Goal: Task Accomplishment & Management: Manage account settings

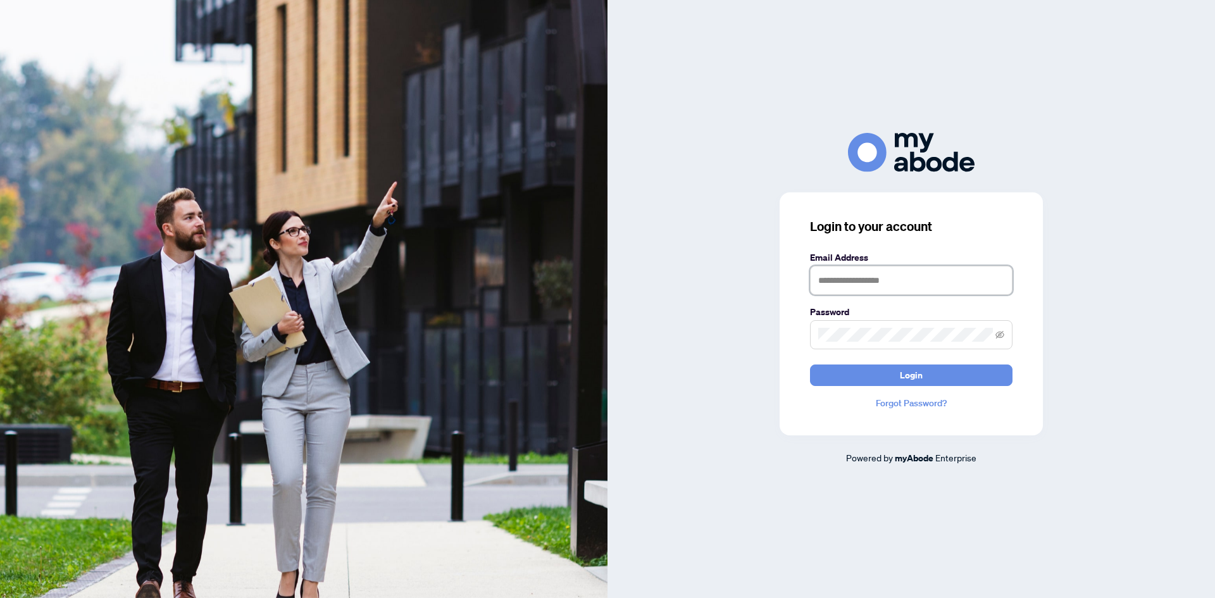
drag, startPoint x: 888, startPoint y: 280, endPoint x: 911, endPoint y: 278, distance: 22.9
click at [888, 280] on input "text" at bounding box center [911, 280] width 202 height 29
type input "**********"
click at [928, 380] on button "Login" at bounding box center [911, 375] width 202 height 22
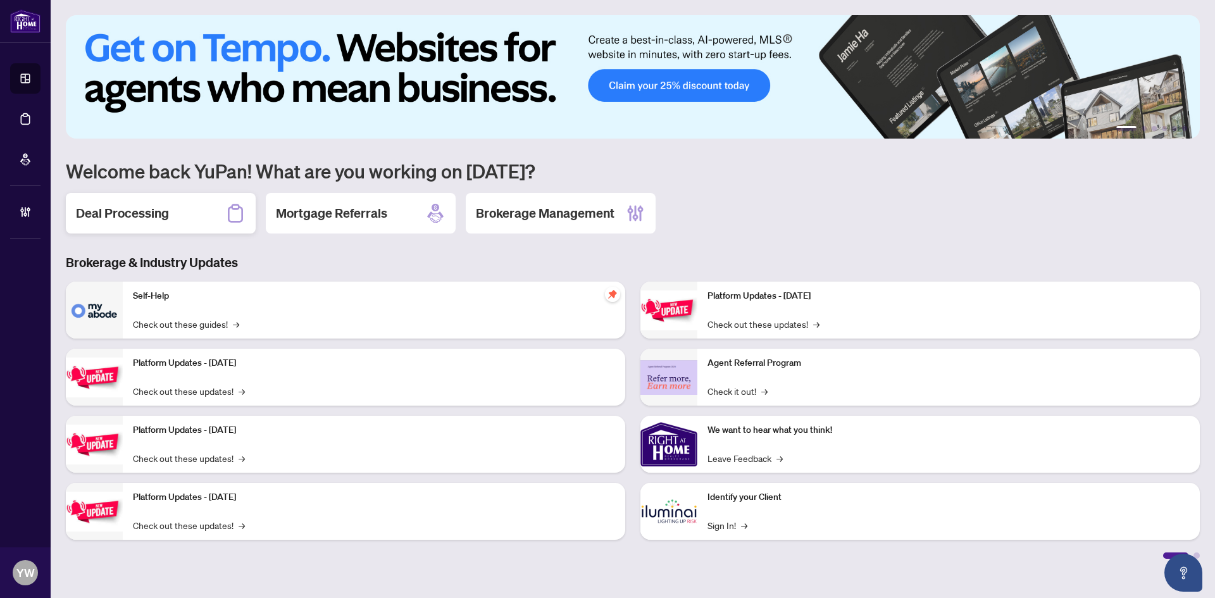
click at [147, 216] on h2 "Deal Processing" at bounding box center [122, 213] width 93 height 18
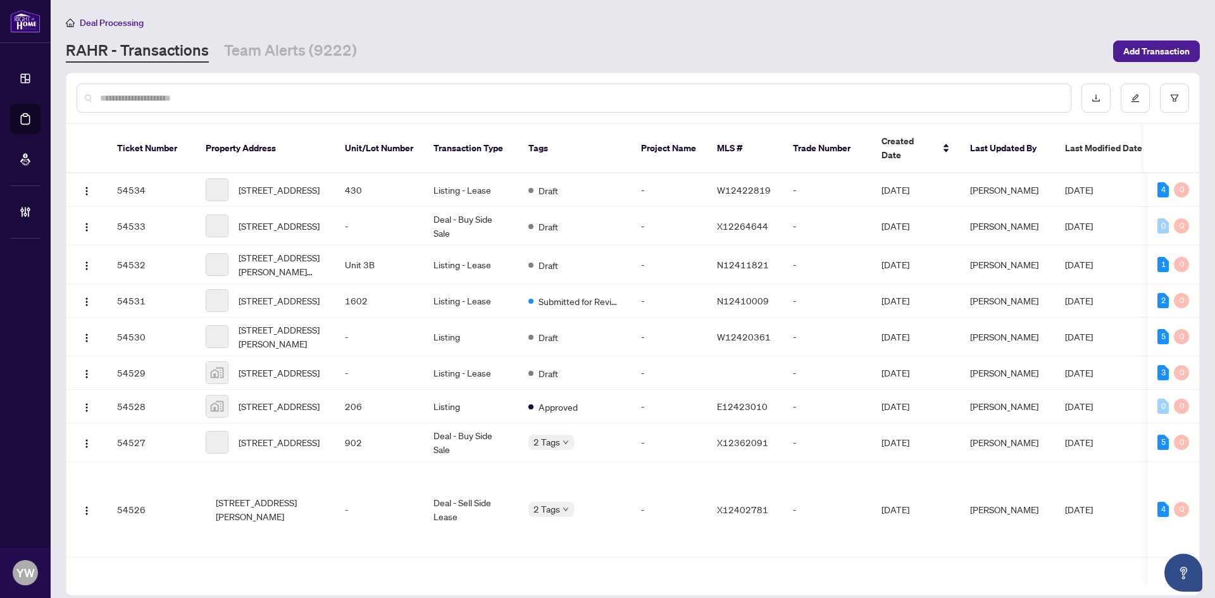
click at [175, 84] on div at bounding box center [574, 98] width 995 height 29
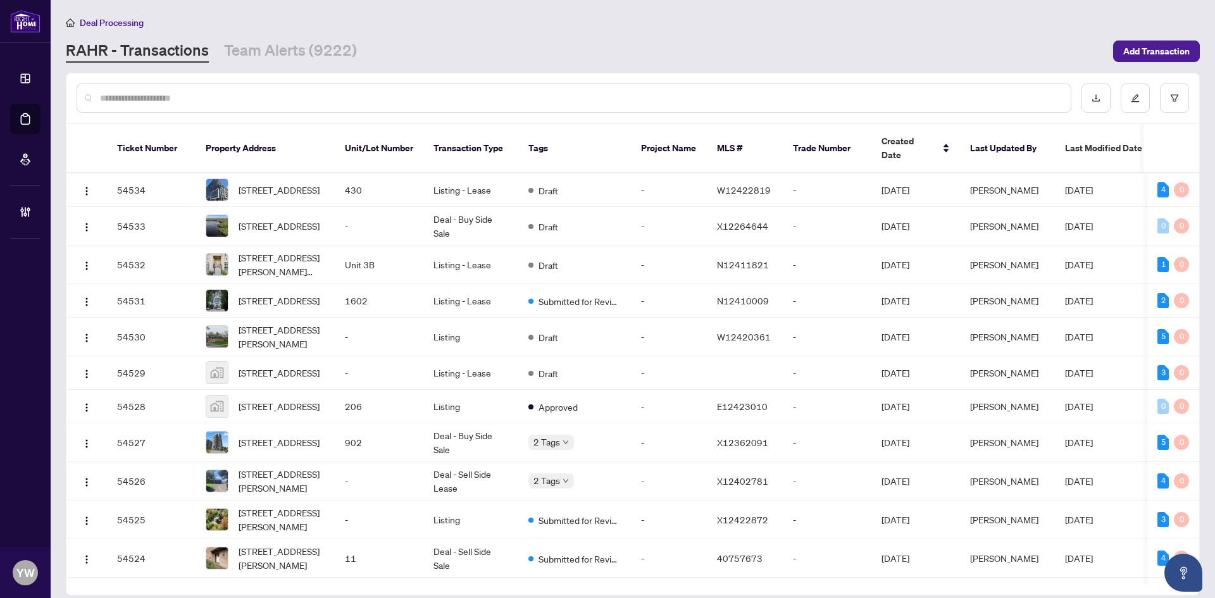
click at [171, 95] on input "text" at bounding box center [580, 98] width 961 height 14
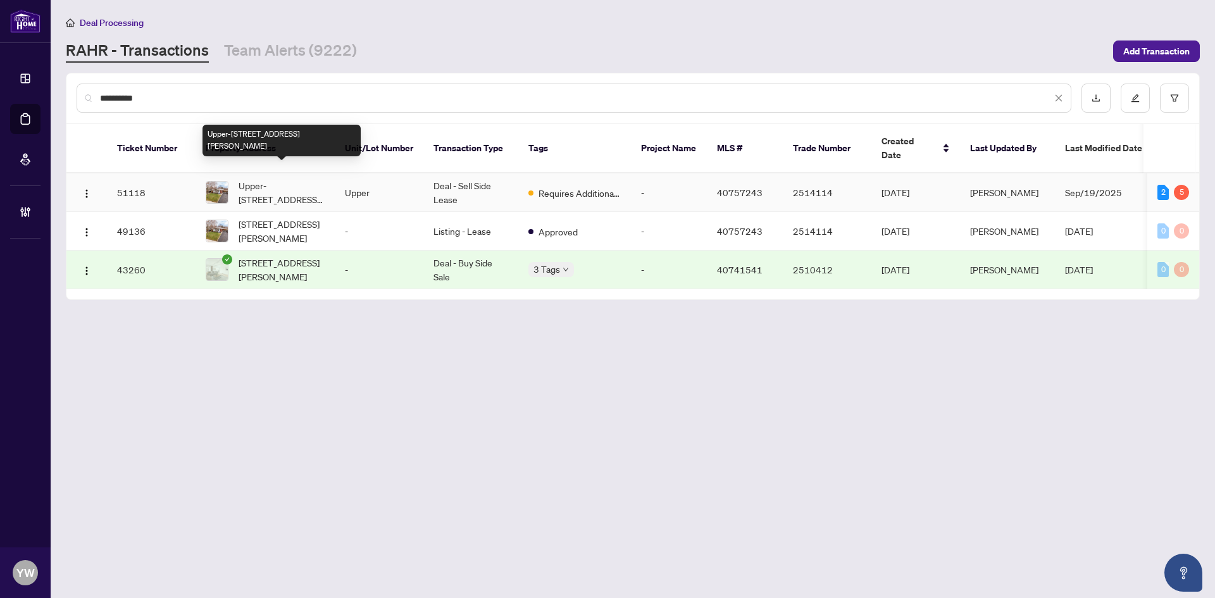
type input "**********"
click at [270, 178] on span "Upper-[STREET_ADDRESS][PERSON_NAME]" at bounding box center [282, 192] width 86 height 28
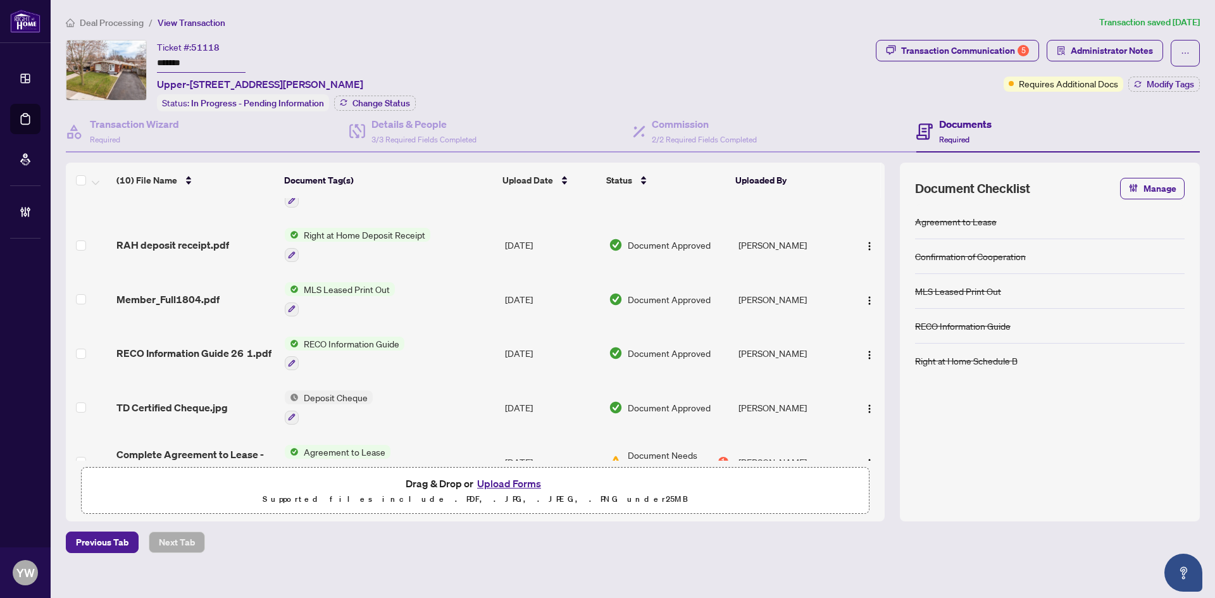
scroll to position [275, 0]
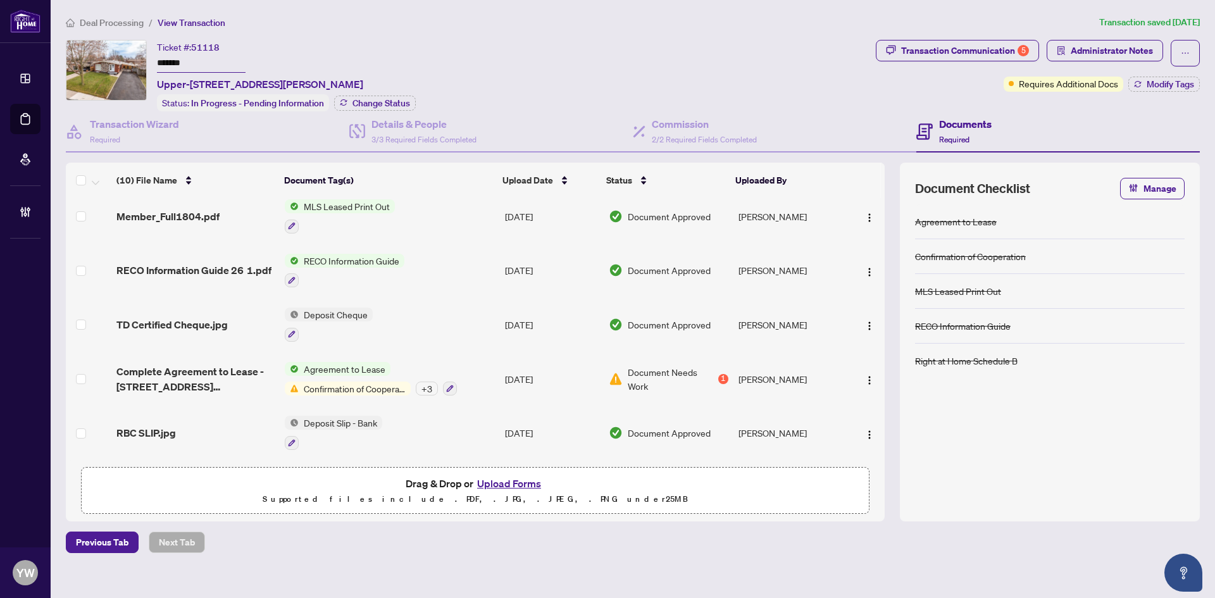
click at [137, 434] on span "RBC SLIP.jpg" at bounding box center [145, 432] width 59 height 15
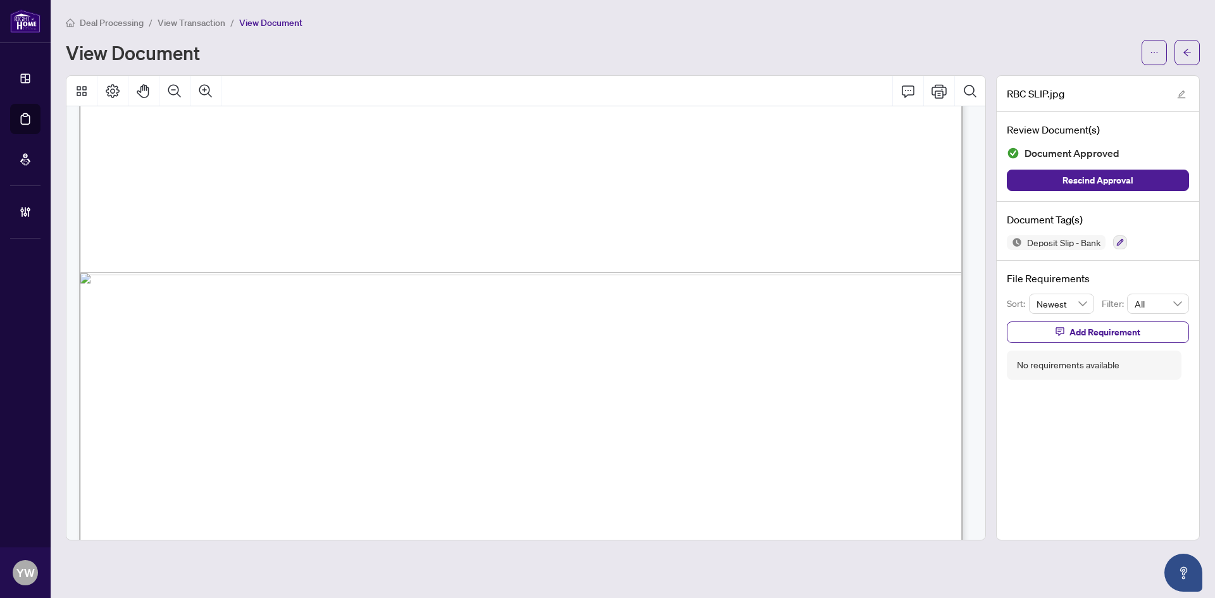
scroll to position [842, 0]
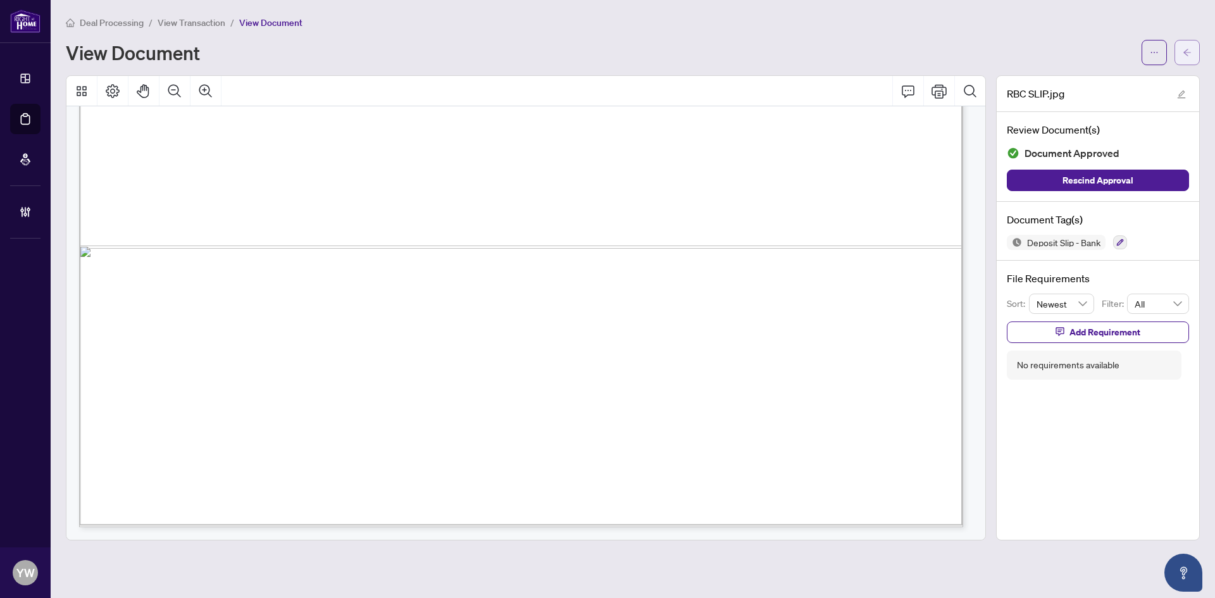
click at [1180, 56] on button "button" at bounding box center [1186, 52] width 25 height 25
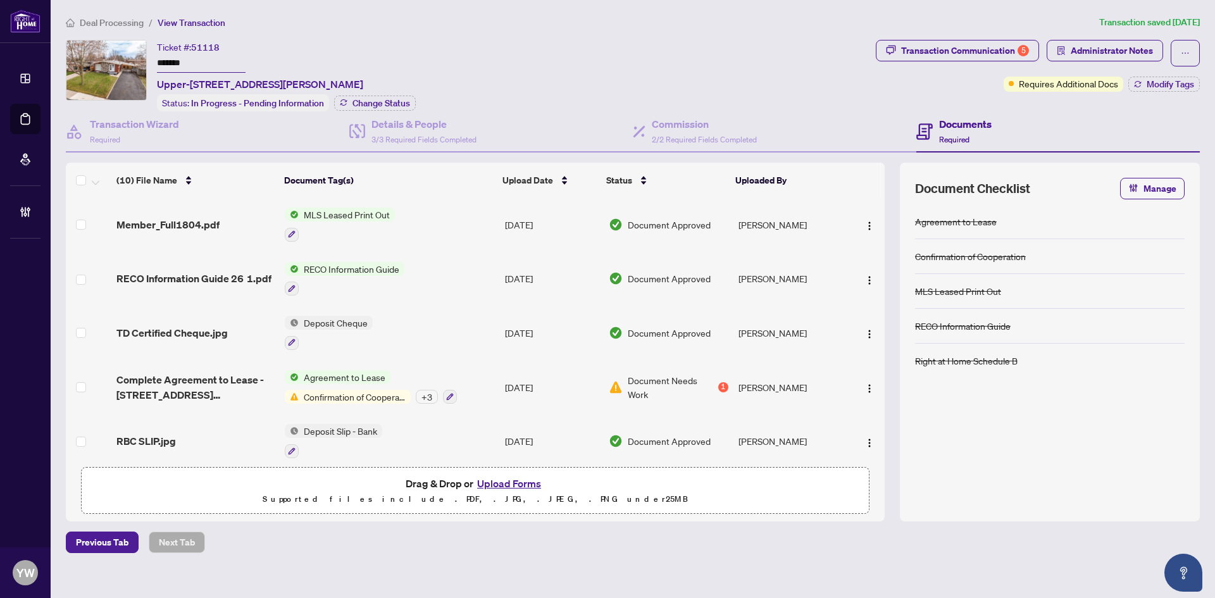
scroll to position [275, 0]
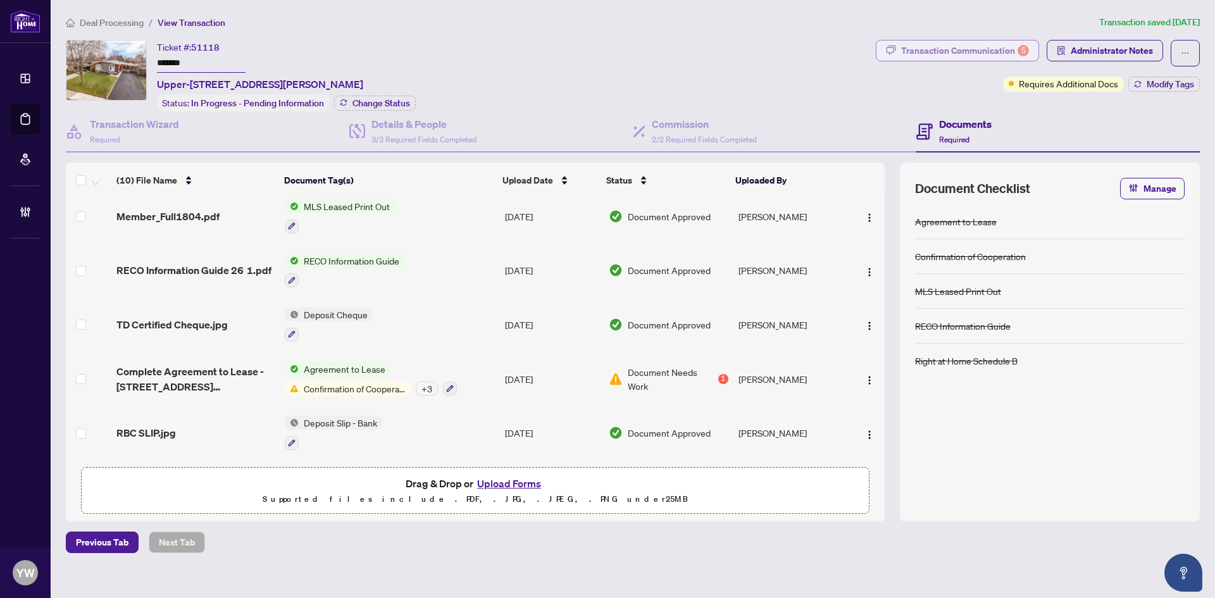
click at [935, 49] on div "Transaction Communication 5" at bounding box center [965, 50] width 128 height 20
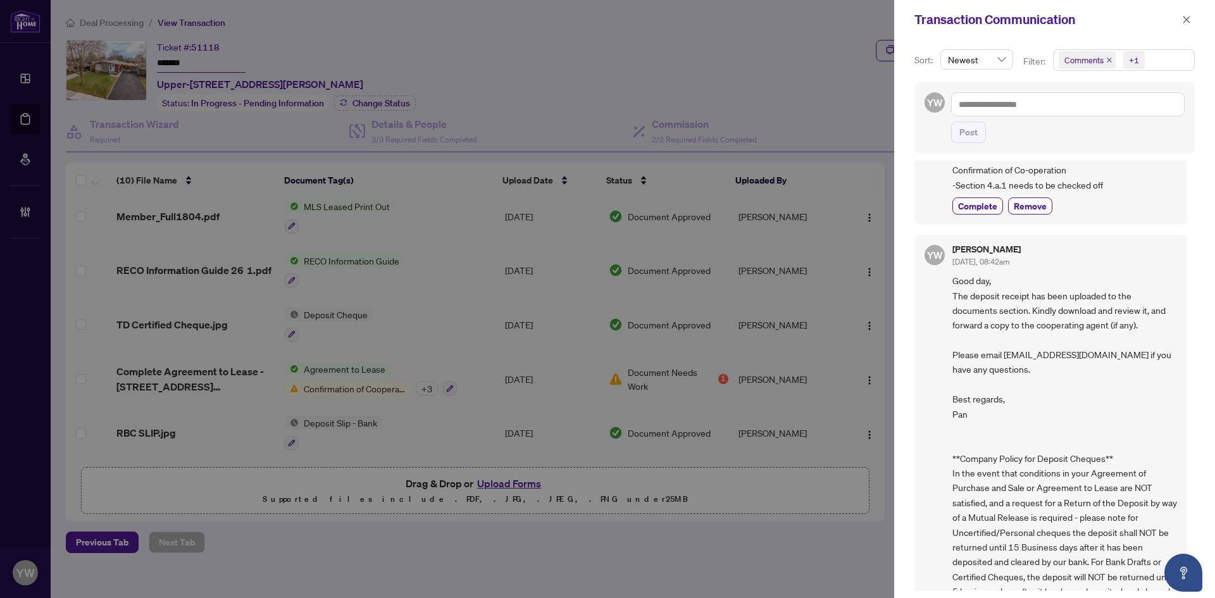
scroll to position [1236, 0]
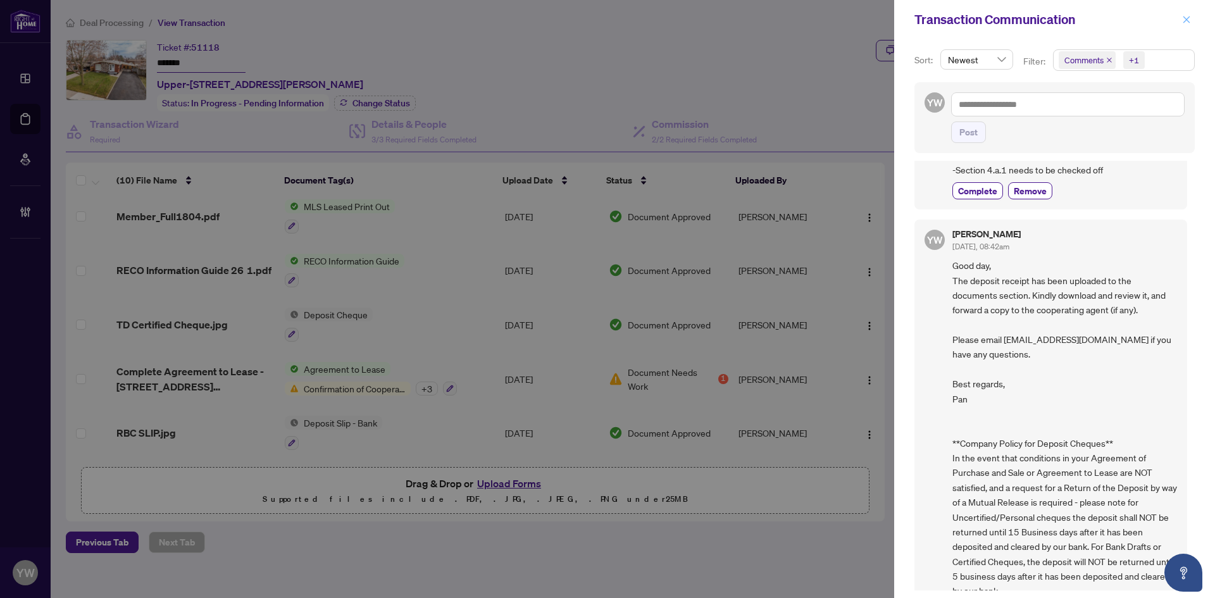
click at [1188, 22] on icon "close" at bounding box center [1186, 19] width 9 height 9
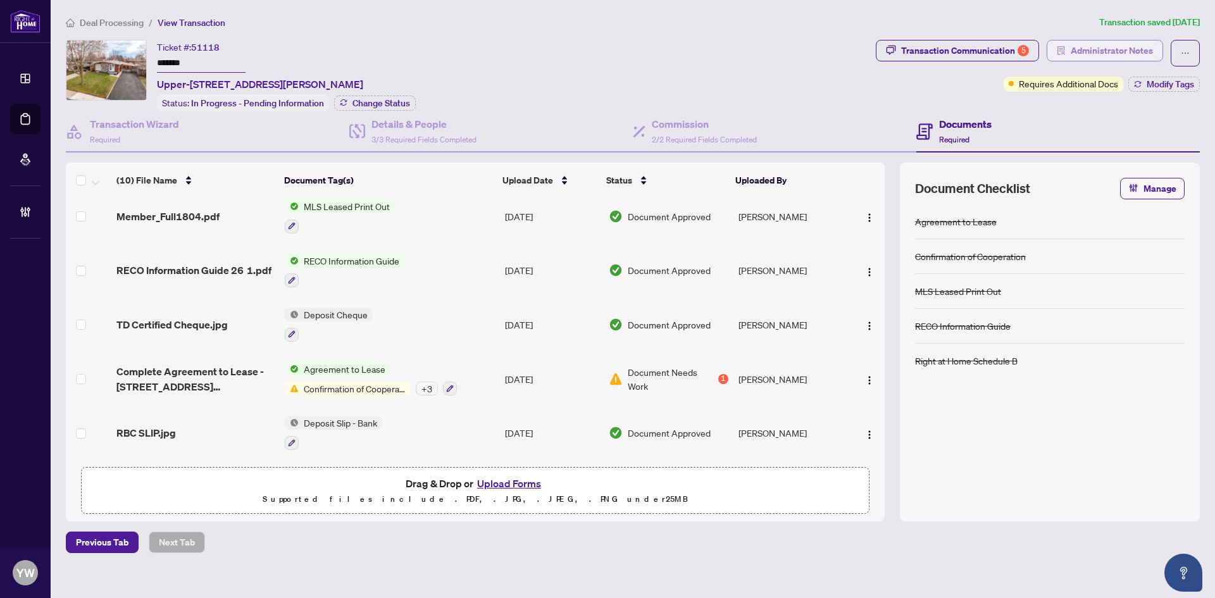
click at [1121, 54] on span "Administrator Notes" at bounding box center [1112, 50] width 82 height 20
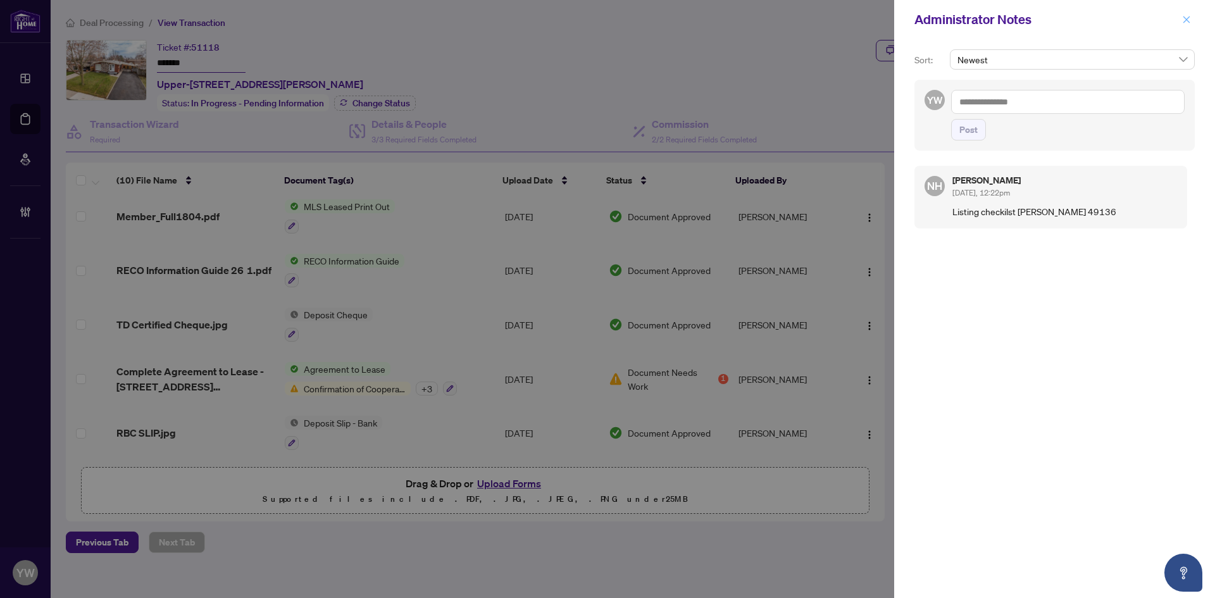
click at [1188, 15] on span "button" at bounding box center [1186, 19] width 9 height 20
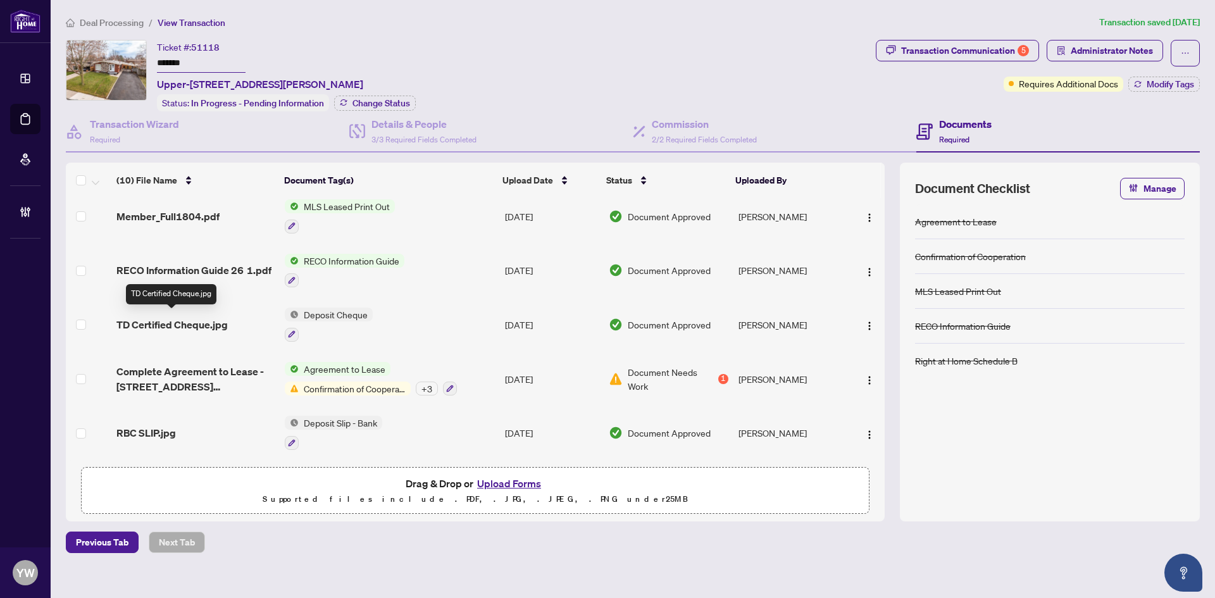
click at [211, 317] on span "TD Certified Cheque.jpg" at bounding box center [171, 324] width 111 height 15
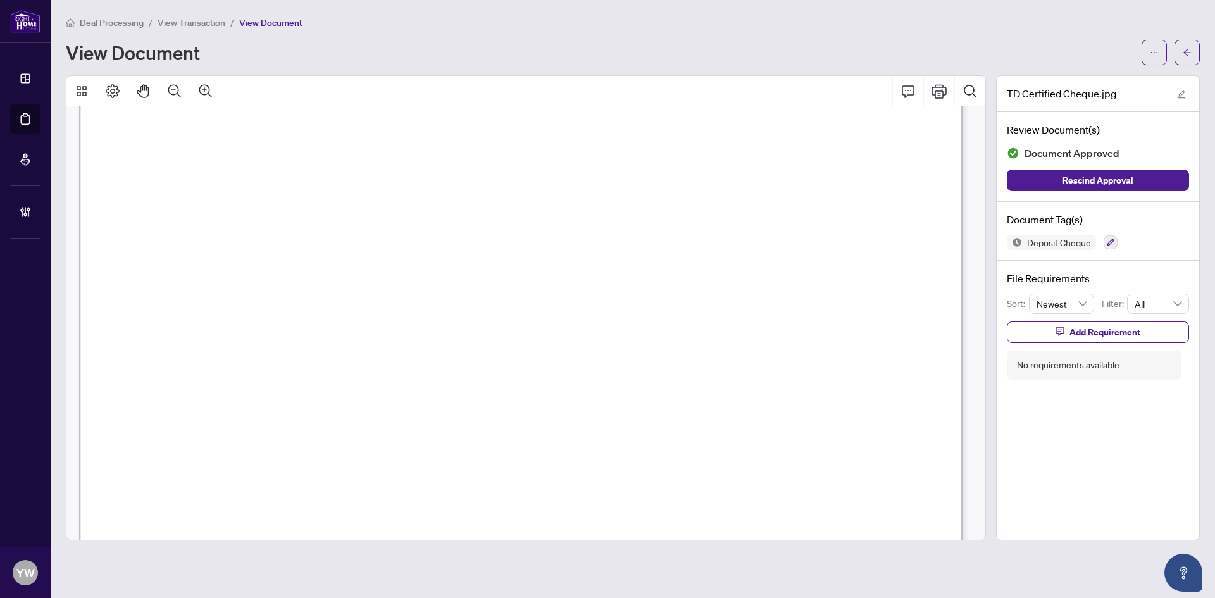
scroll to position [209, 0]
drag, startPoint x: 1189, startPoint y: 46, endPoint x: 1044, endPoint y: 5, distance: 150.6
click at [1189, 46] on span "button" at bounding box center [1187, 52] width 9 height 20
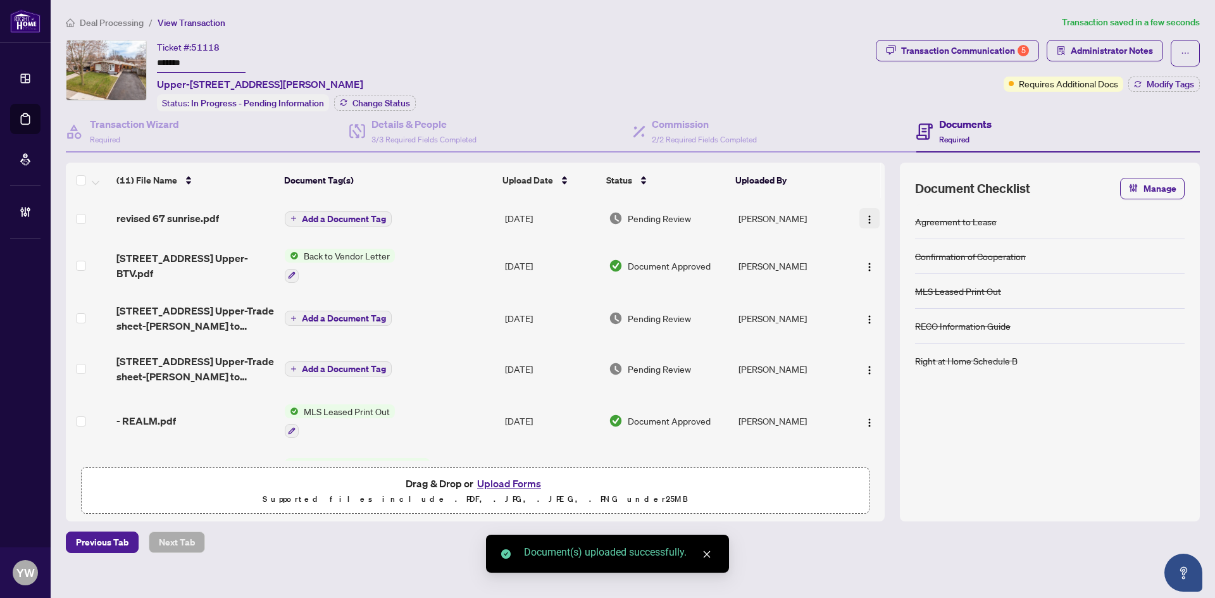
click at [864, 216] on img "button" at bounding box center [869, 220] width 10 height 10
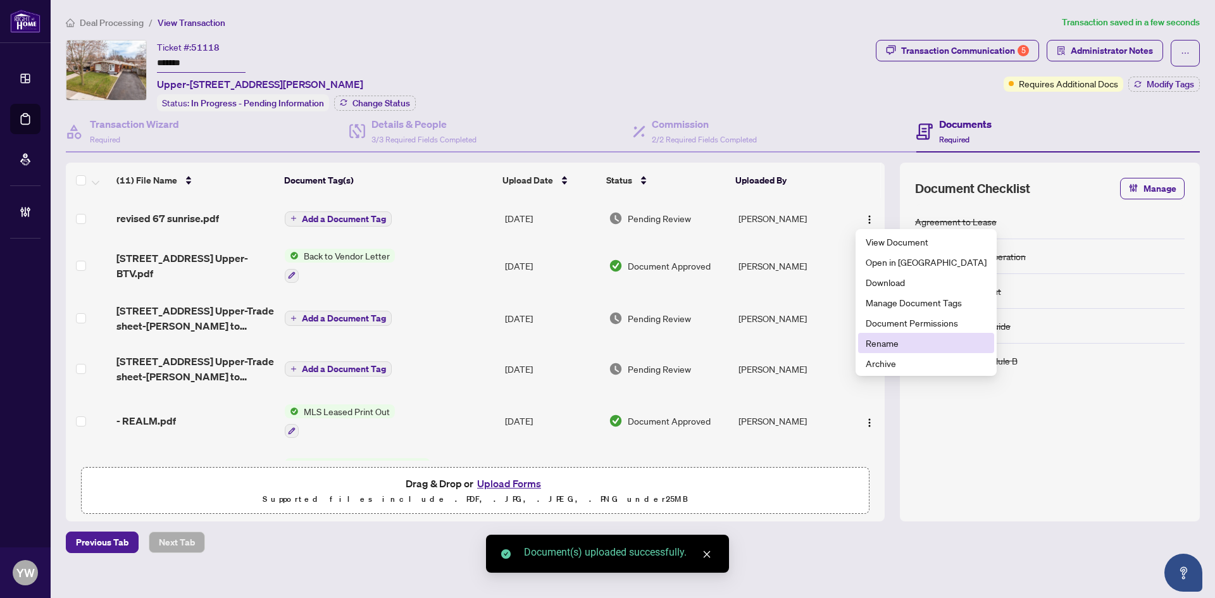
click at [873, 339] on span "Rename" at bounding box center [926, 343] width 121 height 14
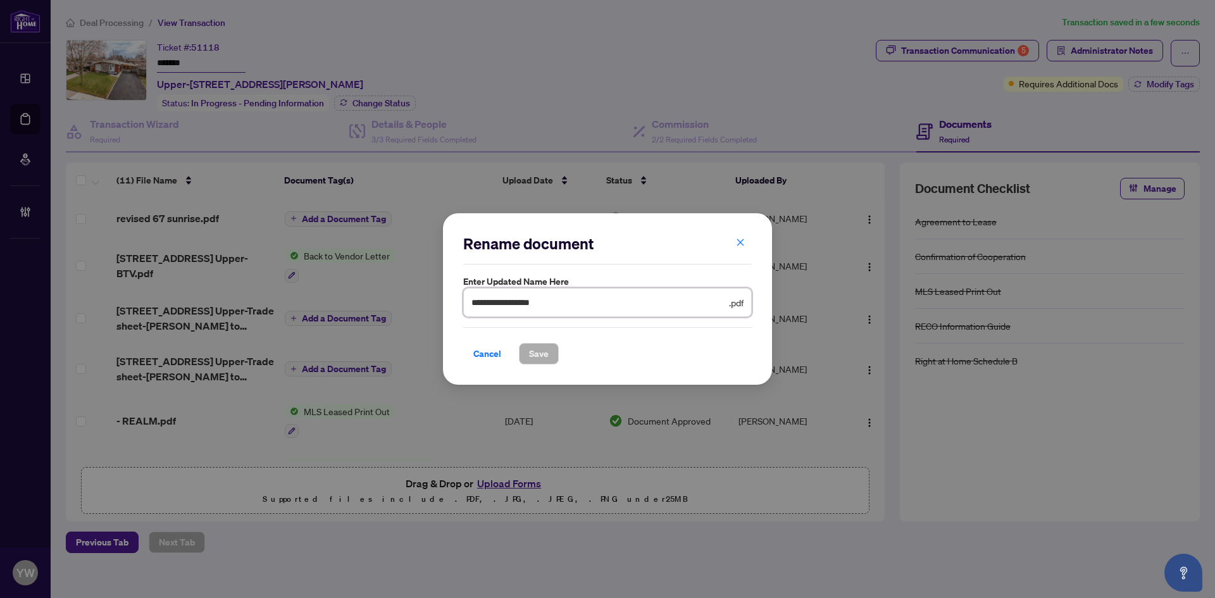
drag, startPoint x: 561, startPoint y: 298, endPoint x: 395, endPoint y: 300, distance: 166.4
click at [395, 300] on div "**********" at bounding box center [607, 299] width 1215 height 598
type input "**********"
click at [532, 354] on span "Save" at bounding box center [539, 354] width 20 height 20
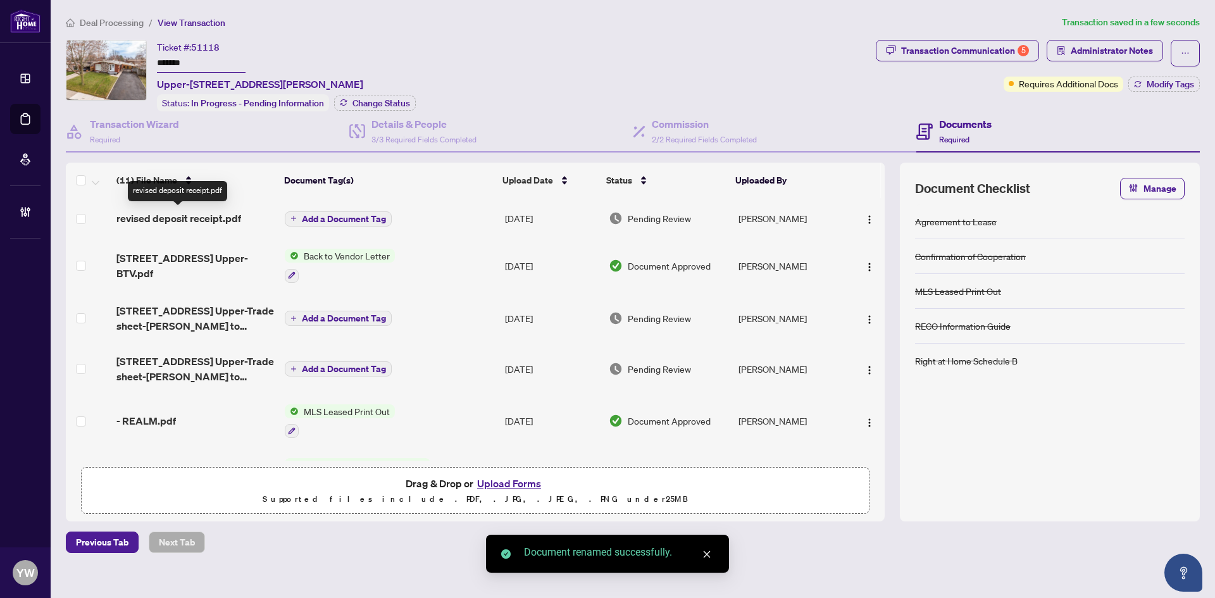
click at [211, 217] on span "revised deposit receipt.pdf" at bounding box center [178, 218] width 125 height 15
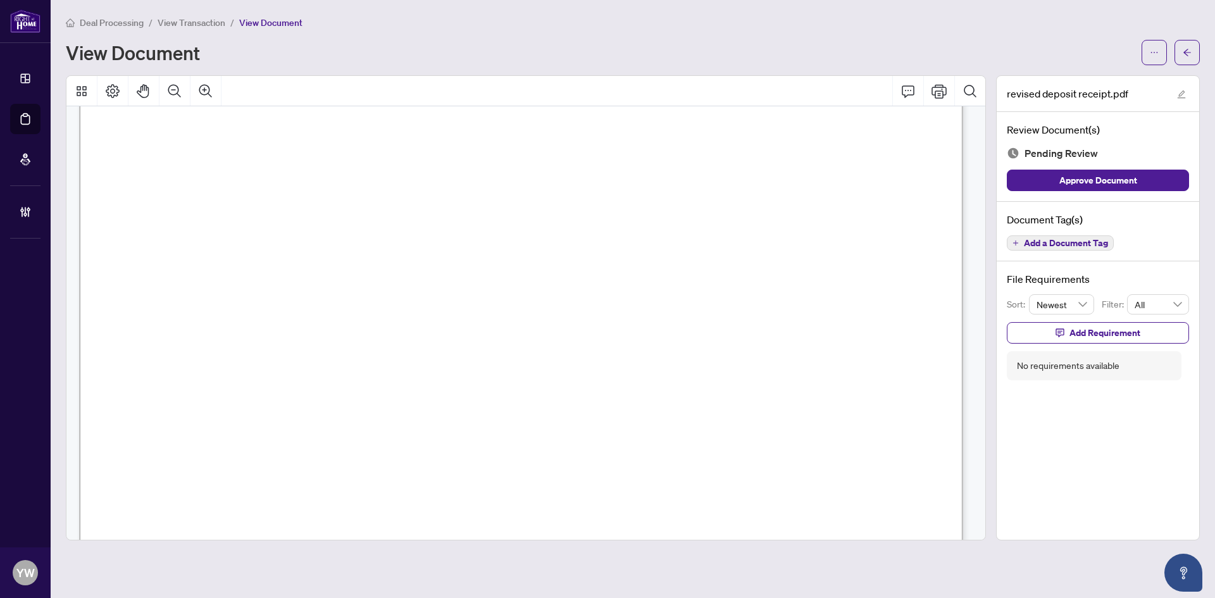
scroll to position [190, 0]
drag, startPoint x: 1104, startPoint y: 185, endPoint x: 1127, endPoint y: 120, distance: 69.0
click at [1104, 185] on span "Approve Document" at bounding box center [1098, 180] width 78 height 20
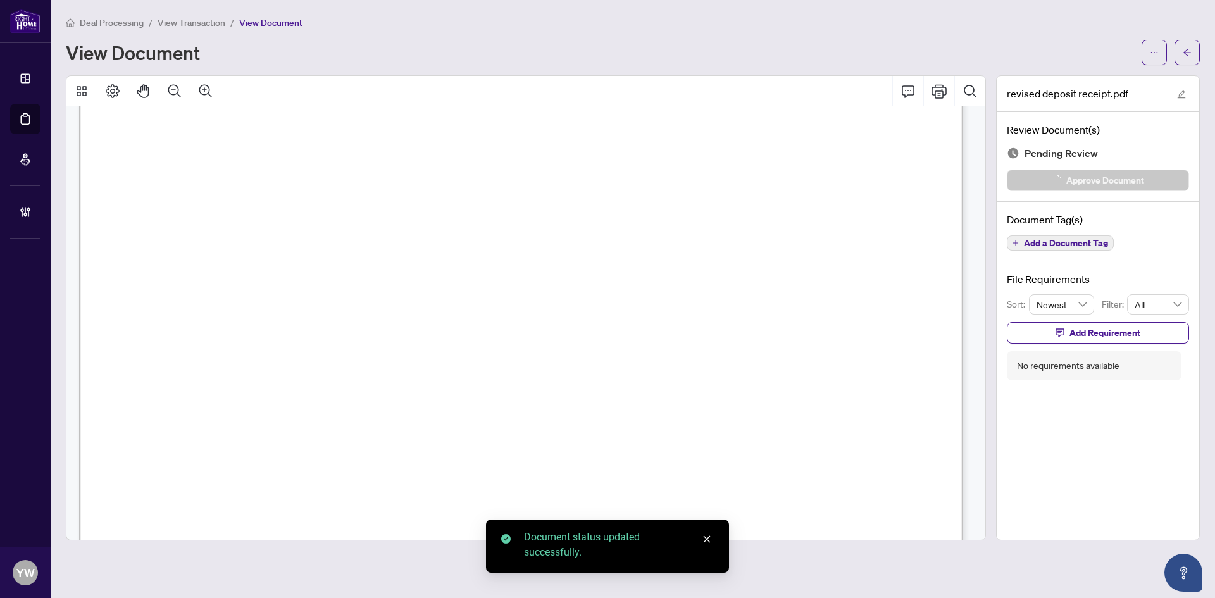
scroll to position [316, 0]
click at [1191, 51] on icon "arrow-left" at bounding box center [1187, 52] width 9 height 9
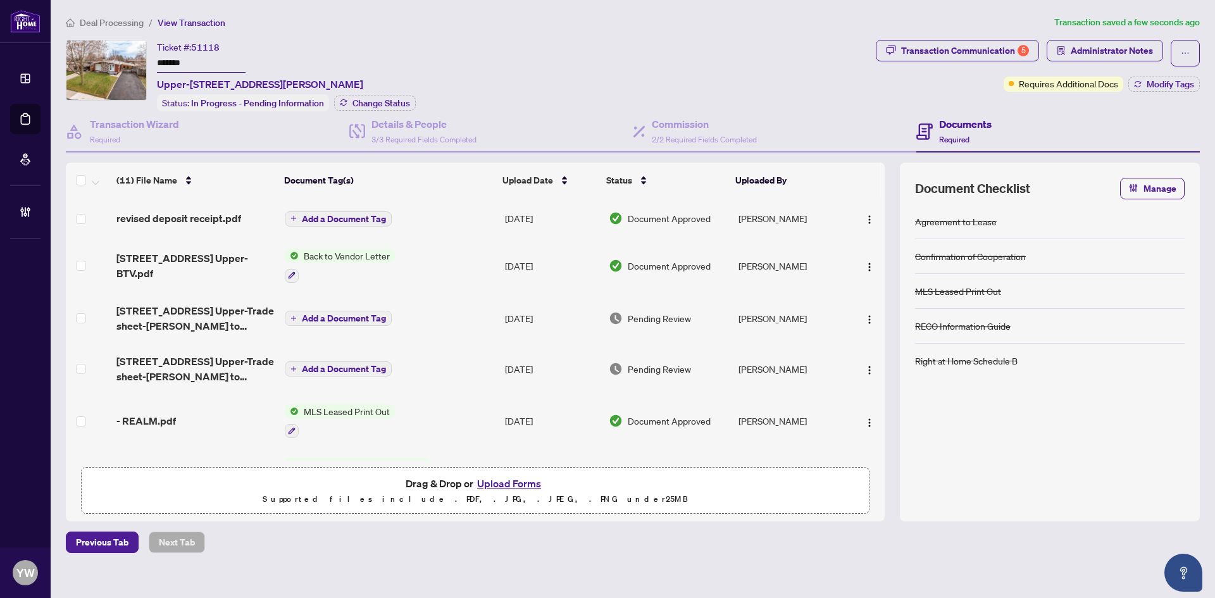
click at [78, 25] on span "Deal Processing" at bounding box center [105, 22] width 78 height 11
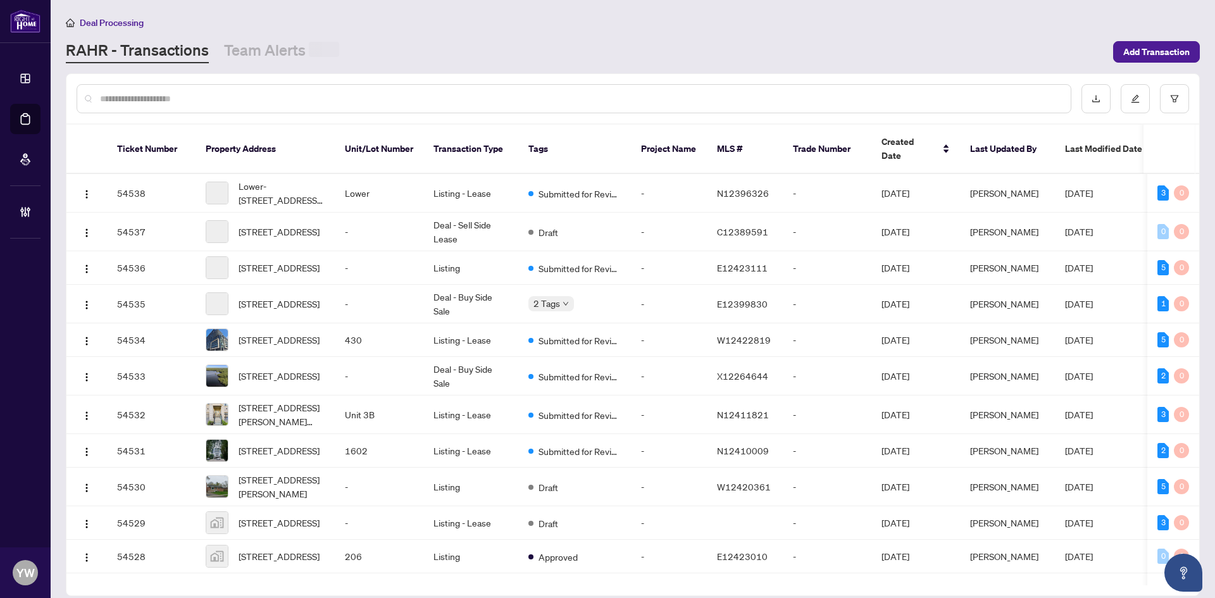
click at [115, 94] on input "text" at bounding box center [580, 99] width 961 height 14
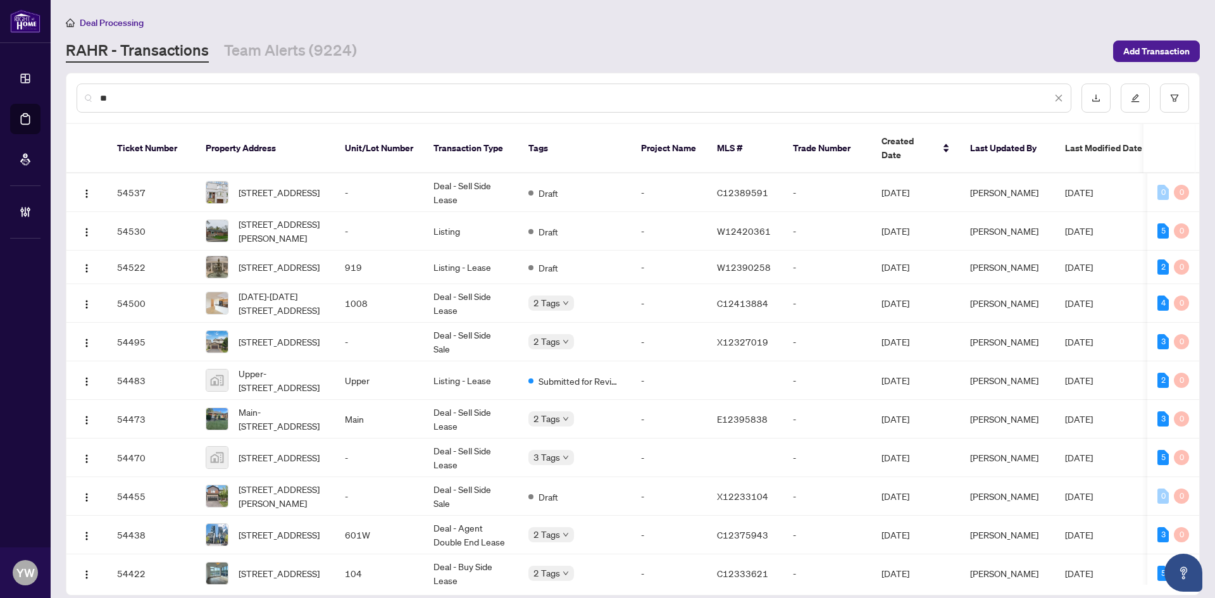
type input "*"
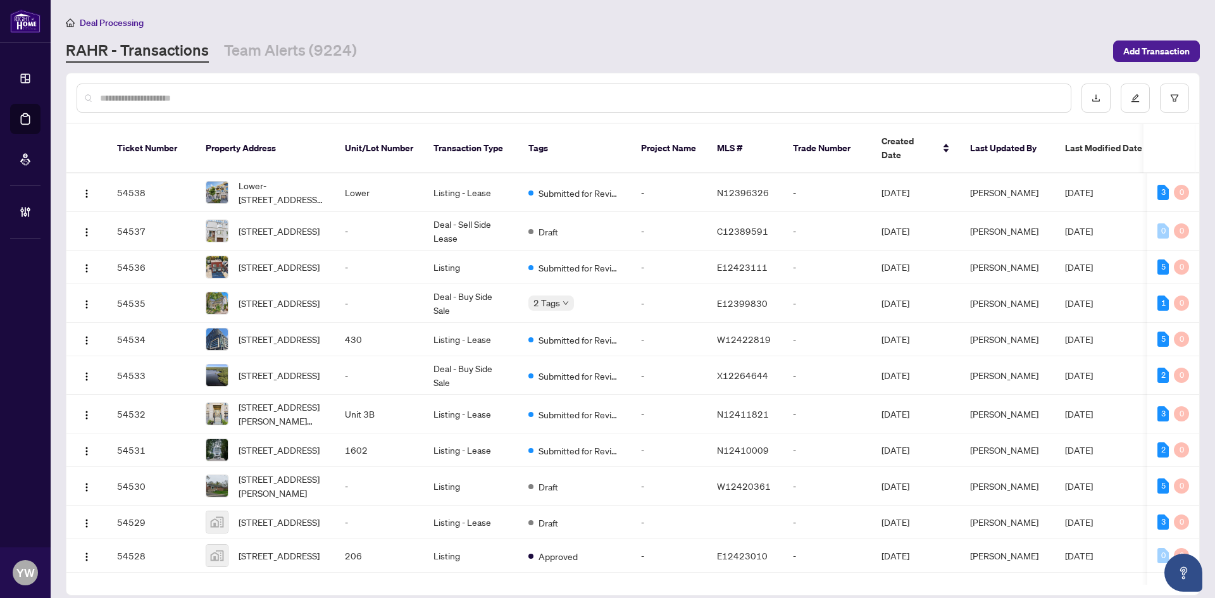
click at [133, 100] on input "text" at bounding box center [580, 98] width 961 height 14
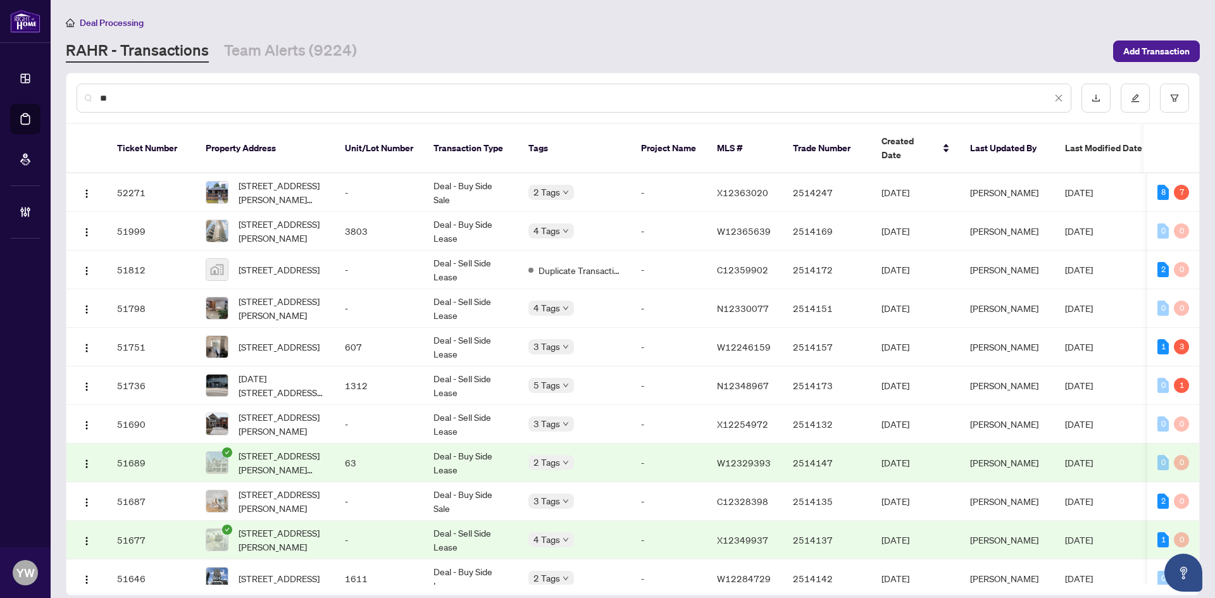
type input "*"
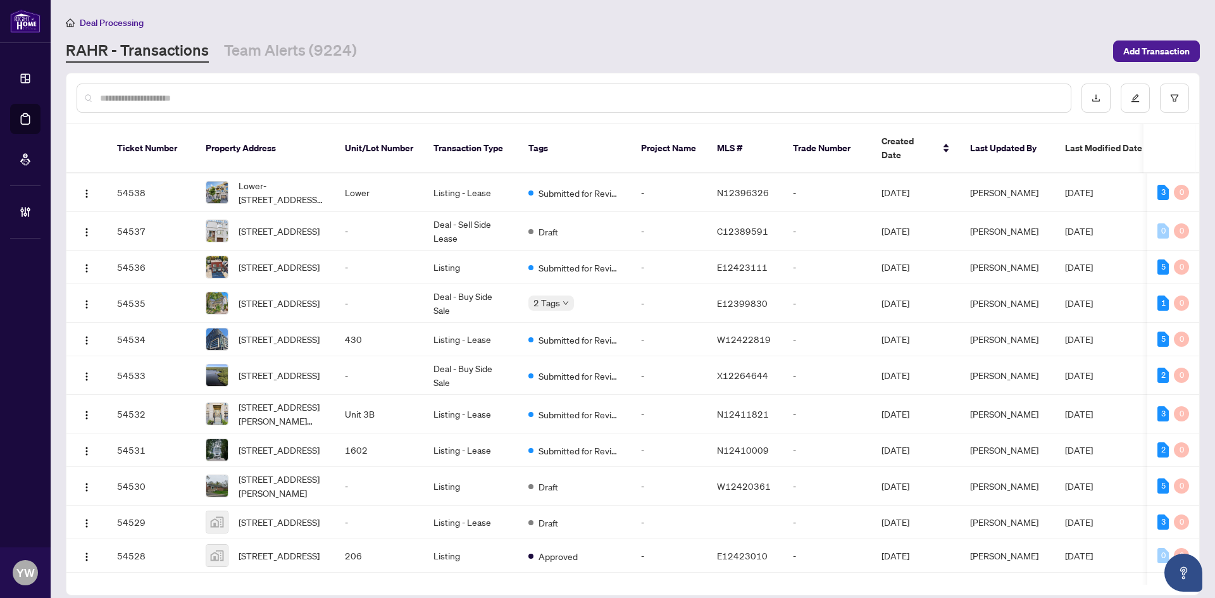
click at [214, 100] on input "text" at bounding box center [580, 98] width 961 height 14
type input "*******"
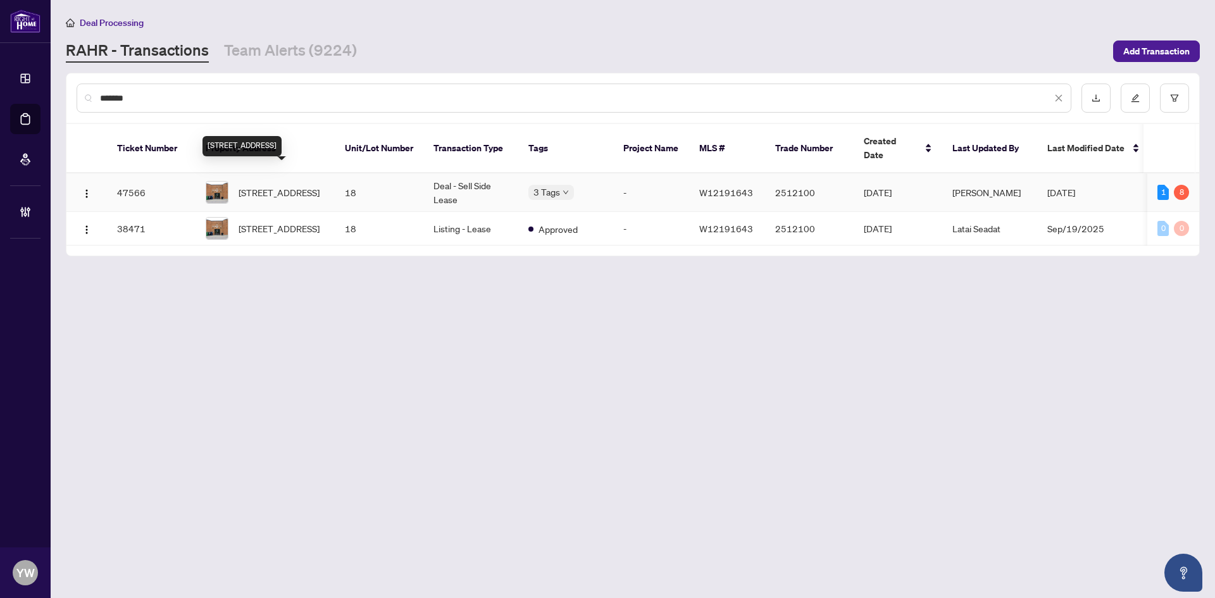
click at [259, 187] on span "[STREET_ADDRESS]" at bounding box center [279, 192] width 81 height 14
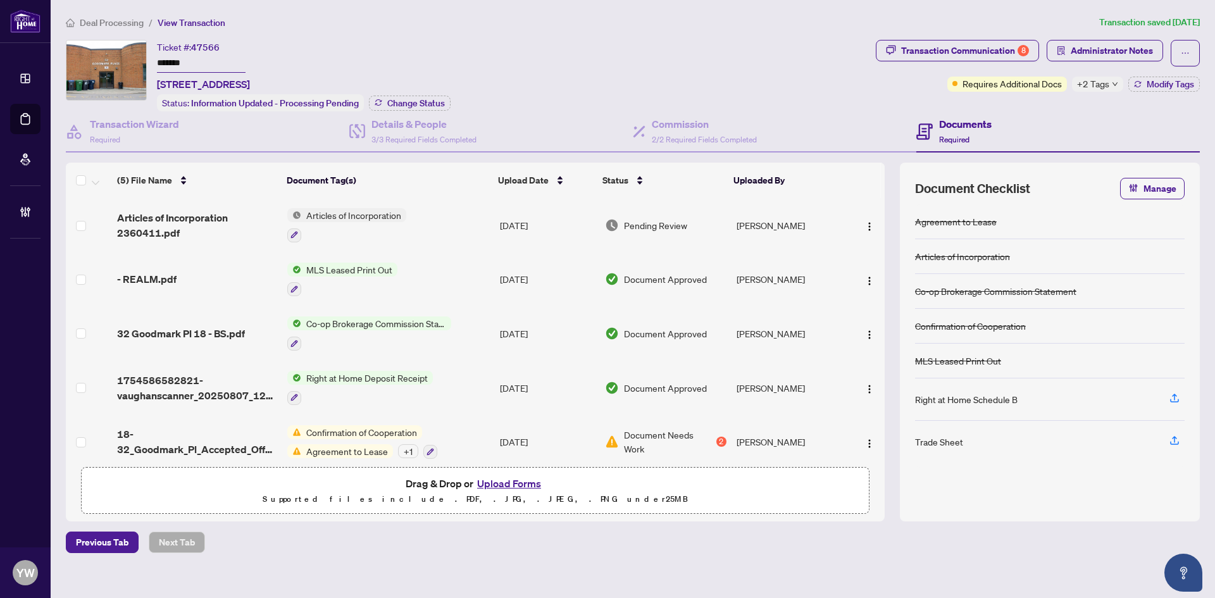
click at [179, 390] on span "1754586582821-vaughanscanner_20250807_120521.pdf" at bounding box center [197, 388] width 160 height 30
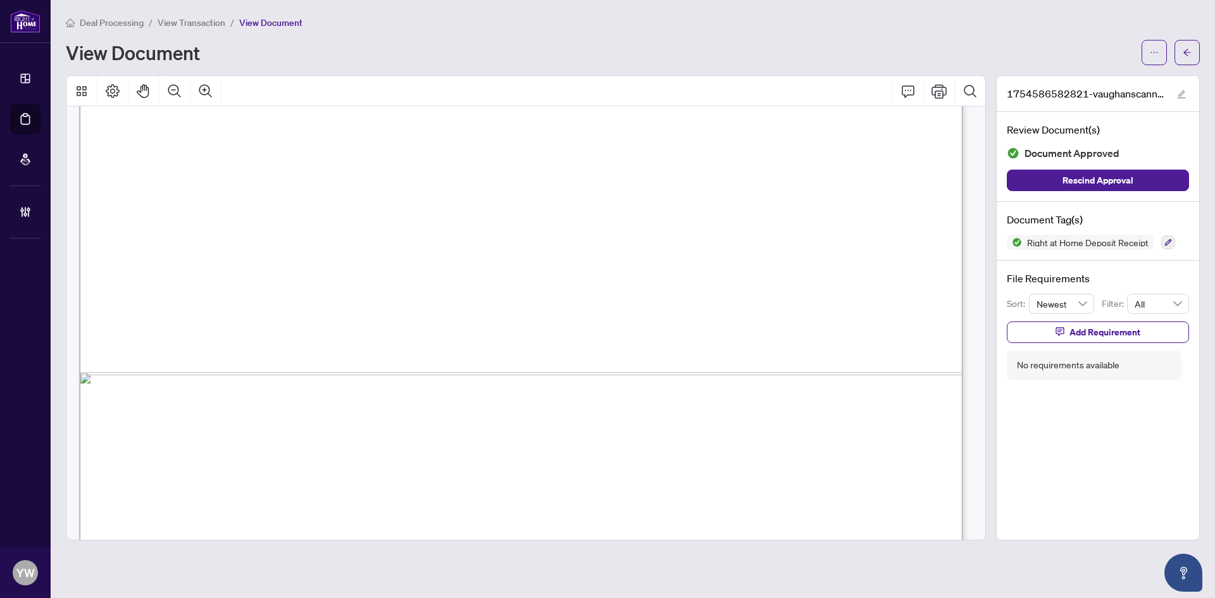
scroll to position [736, 0]
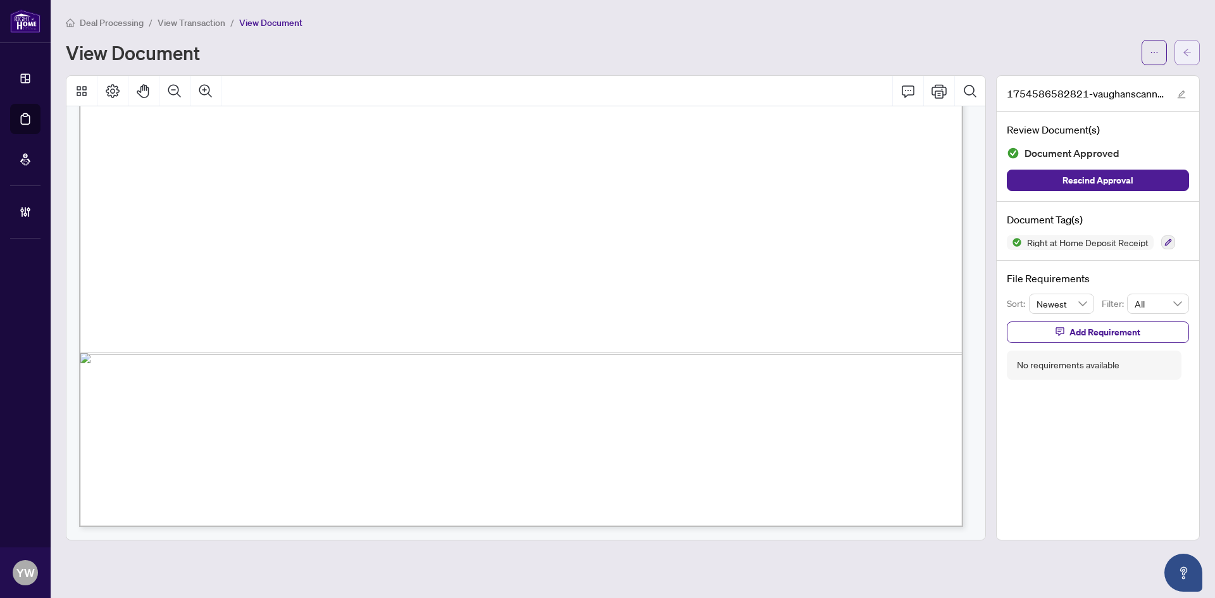
click at [1191, 51] on button "button" at bounding box center [1186, 52] width 25 height 25
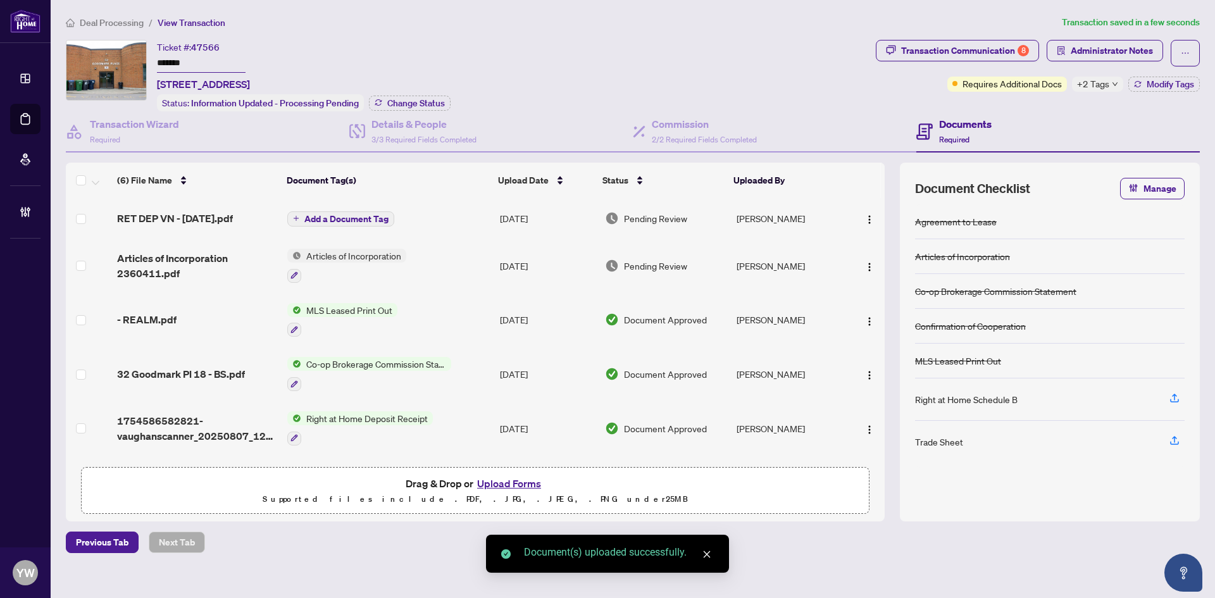
click at [219, 213] on span "RET DEP VN - [DATE].pdf" at bounding box center [175, 218] width 116 height 15
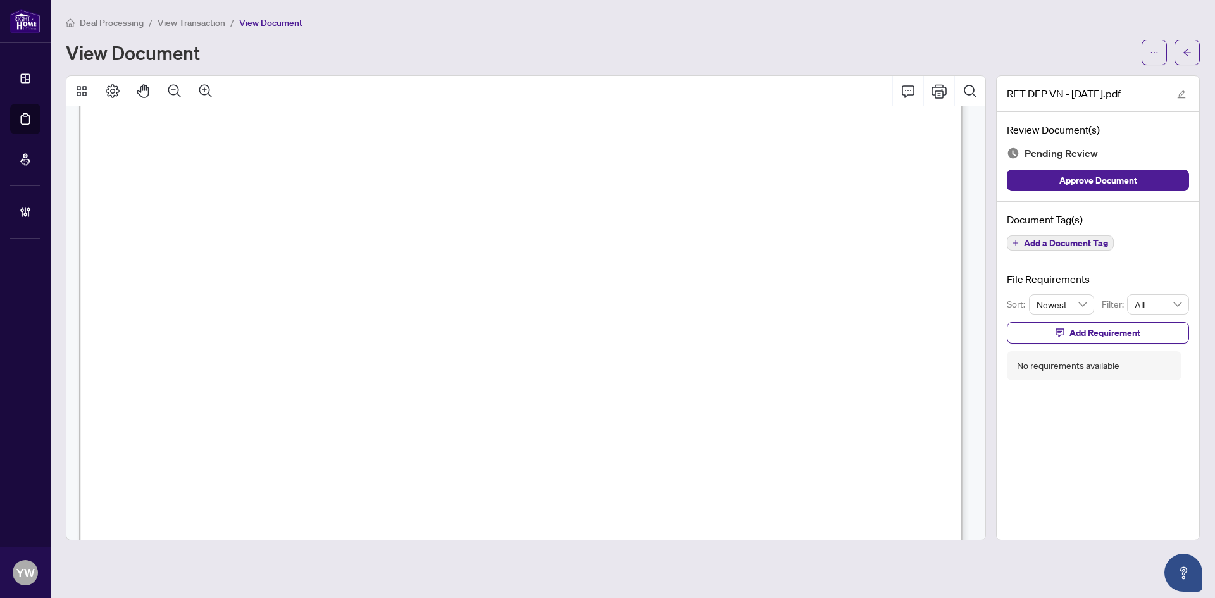
scroll to position [2847, 0]
click at [1186, 47] on span "button" at bounding box center [1187, 52] width 9 height 20
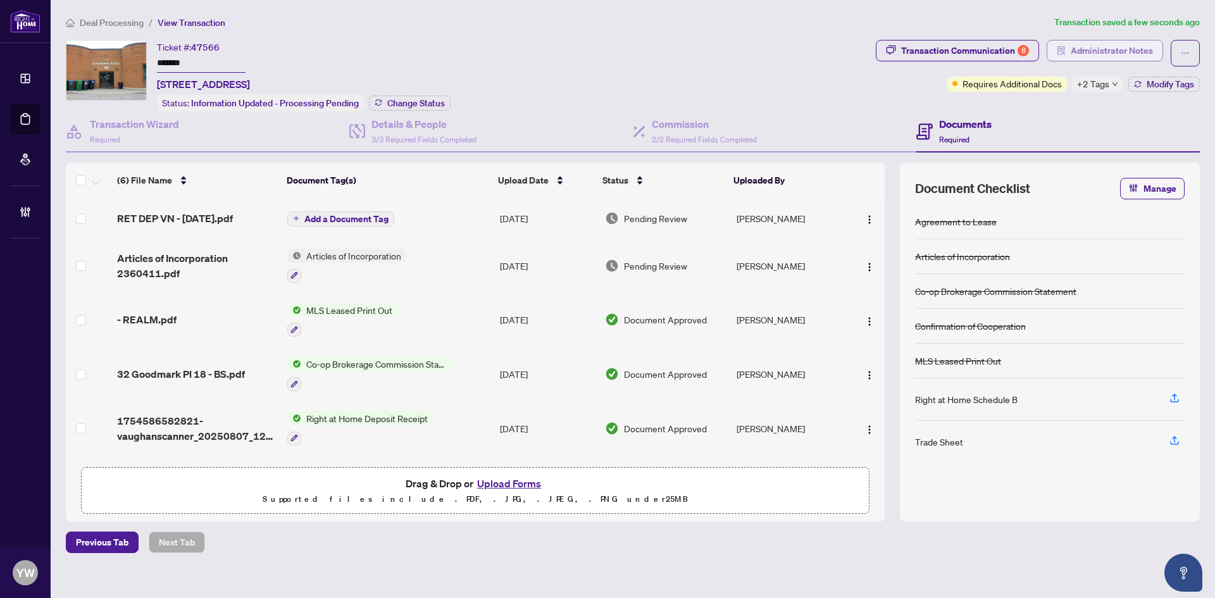
click at [1104, 46] on span "Administrator Notes" at bounding box center [1112, 50] width 82 height 20
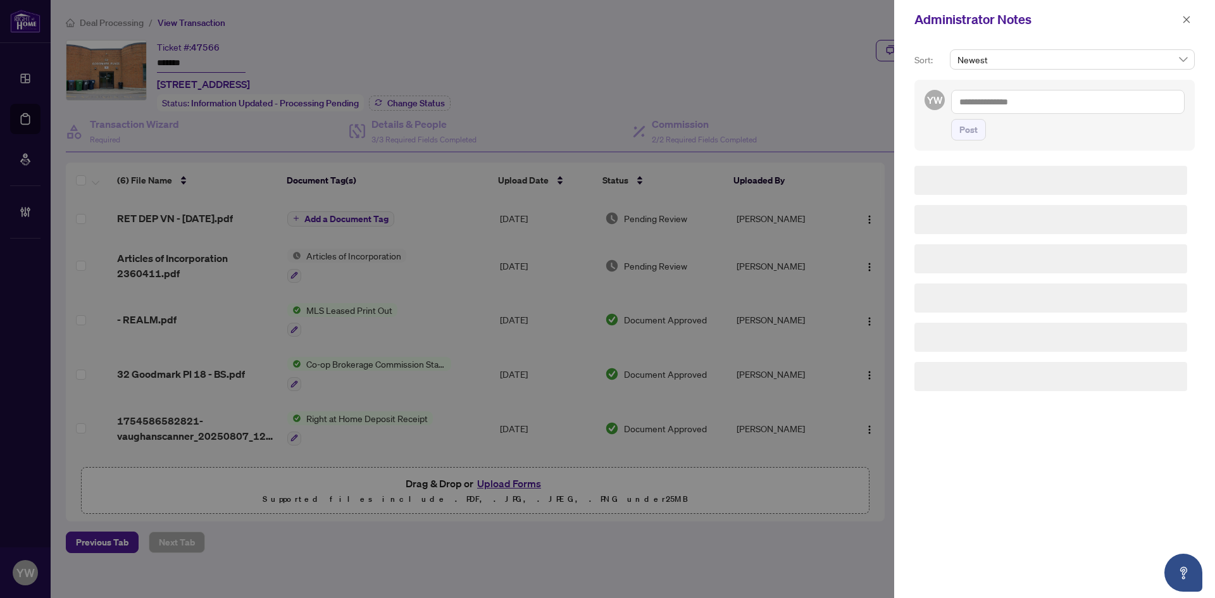
click at [1053, 105] on textarea at bounding box center [1067, 102] width 233 height 24
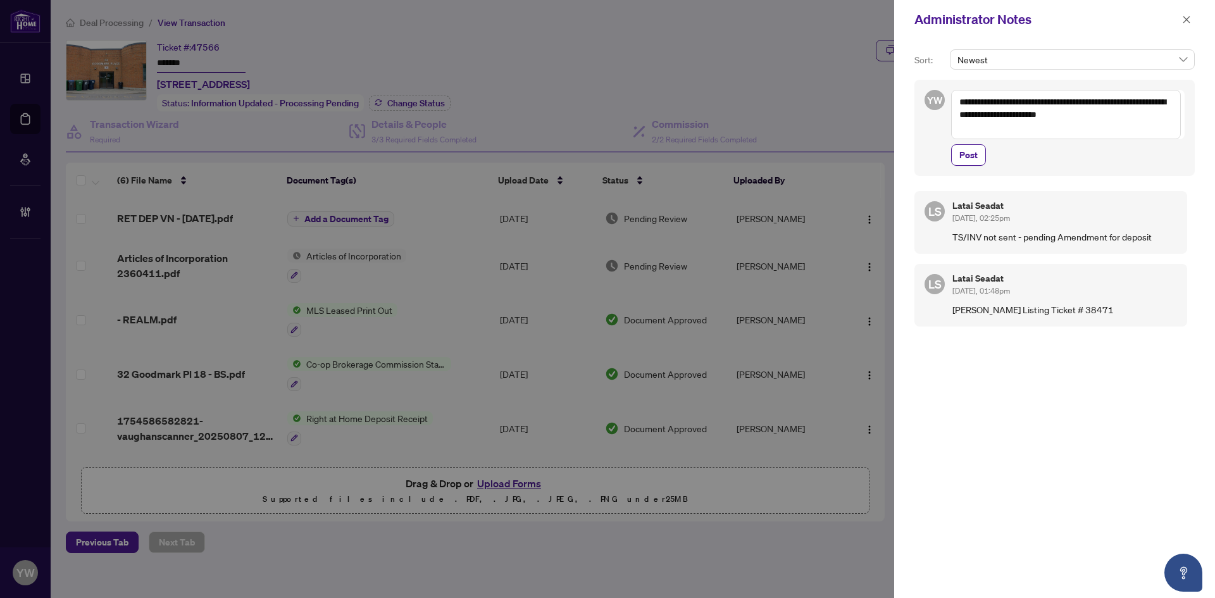
click at [1082, 134] on textarea "**********" at bounding box center [1066, 114] width 230 height 49
type textarea "**********"
click at [969, 154] on span "Post" at bounding box center [968, 155] width 18 height 20
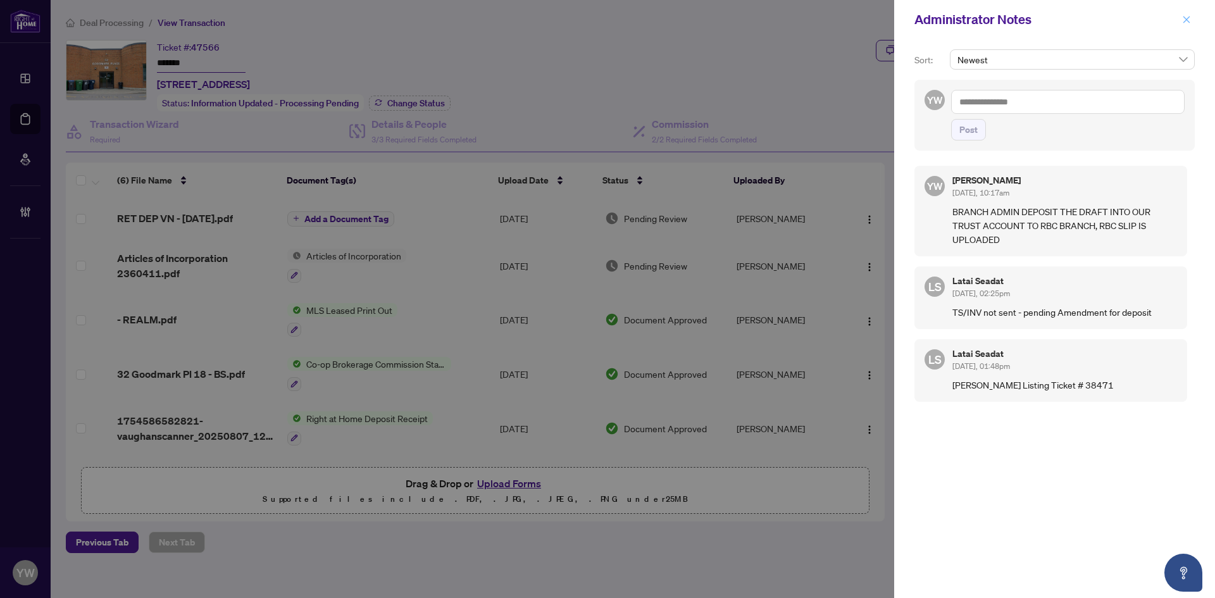
click at [1184, 20] on icon "close" at bounding box center [1186, 19] width 9 height 9
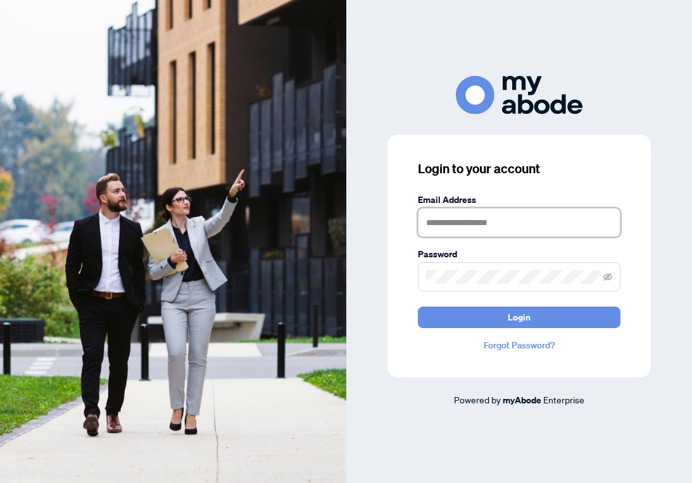
drag, startPoint x: 451, startPoint y: 218, endPoint x: 486, endPoint y: 237, distance: 39.9
click at [451, 218] on input "text" at bounding box center [519, 222] width 202 height 29
type input "**********"
click at [466, 262] on div "Password" at bounding box center [519, 269] width 202 height 44
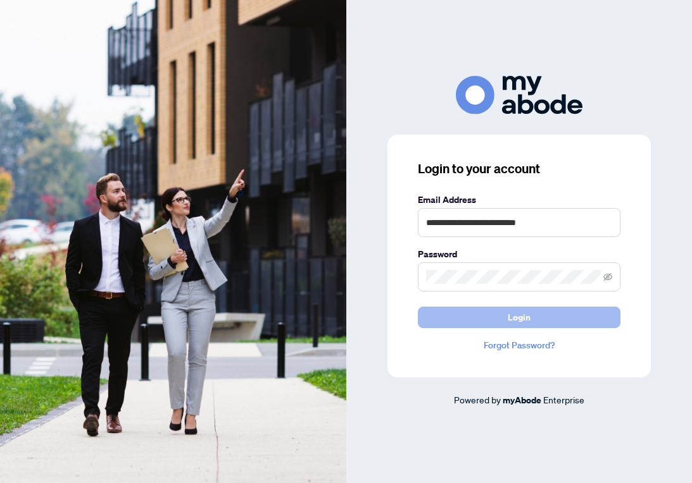
click at [523, 321] on span "Login" at bounding box center [518, 318] width 23 height 20
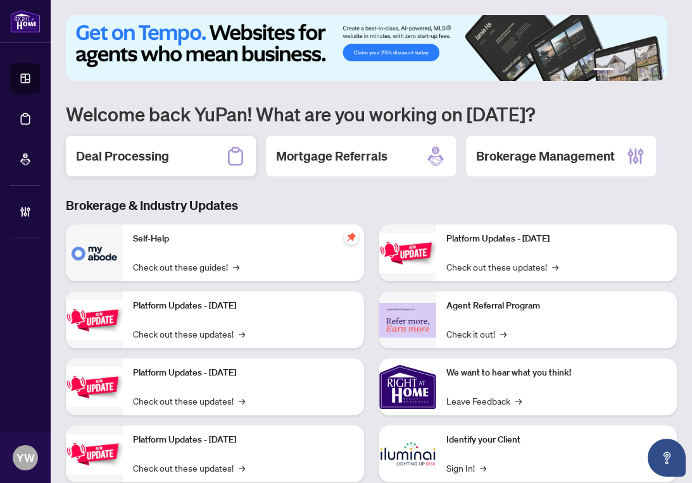
click at [138, 156] on h2 "Deal Processing" at bounding box center [122, 156] width 93 height 18
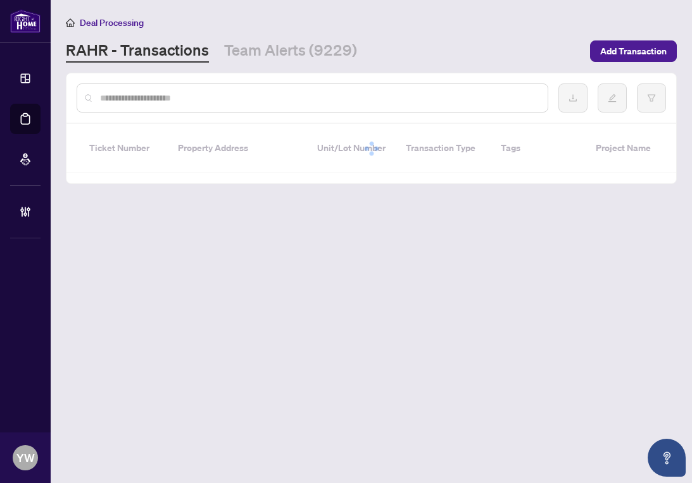
click at [142, 94] on input "text" at bounding box center [318, 98] width 437 height 14
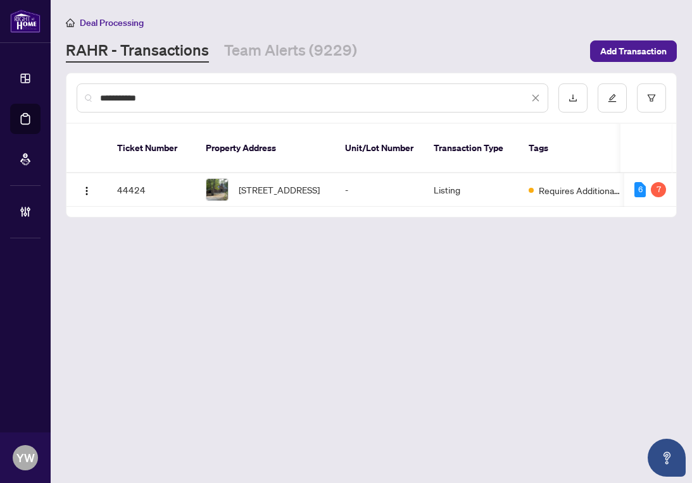
type input "**********"
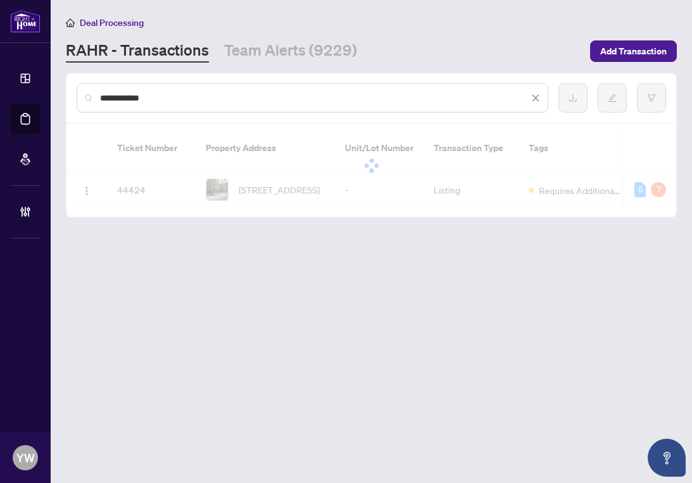
click at [256, 183] on span "42 Edgewater Dr, Alnwick/Haldimand, Ontario K0K 2X0, Canada" at bounding box center [279, 190] width 81 height 14
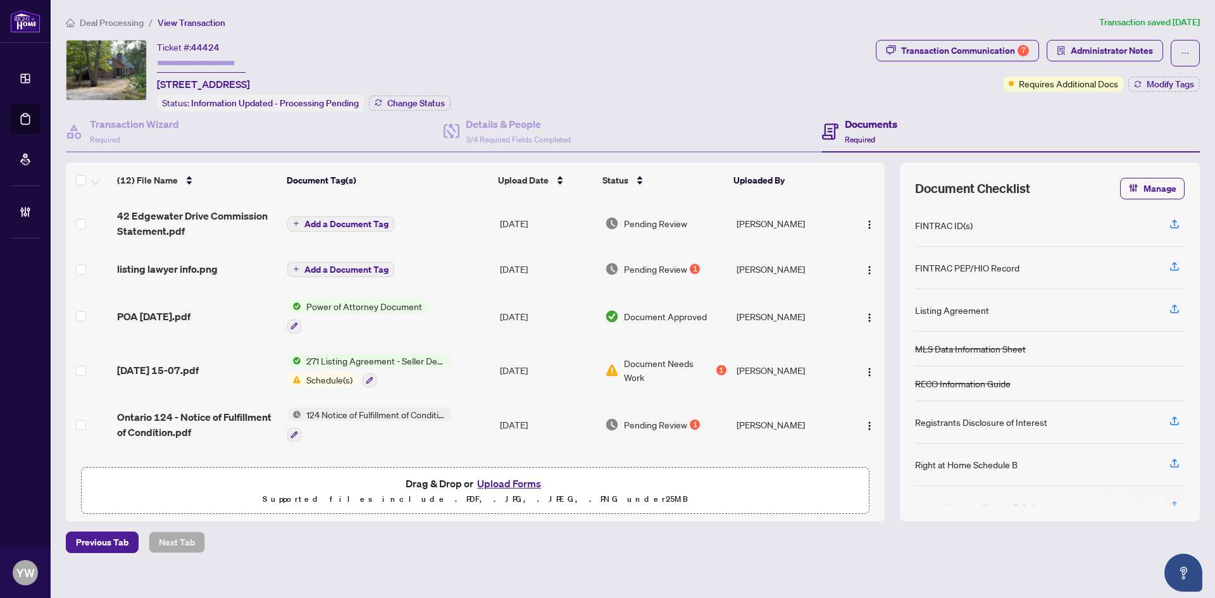
click at [311, 483] on main "Deal Processing / View Transaction Transaction saved 2 months ago Ticket #: 444…" at bounding box center [633, 299] width 1164 height 598
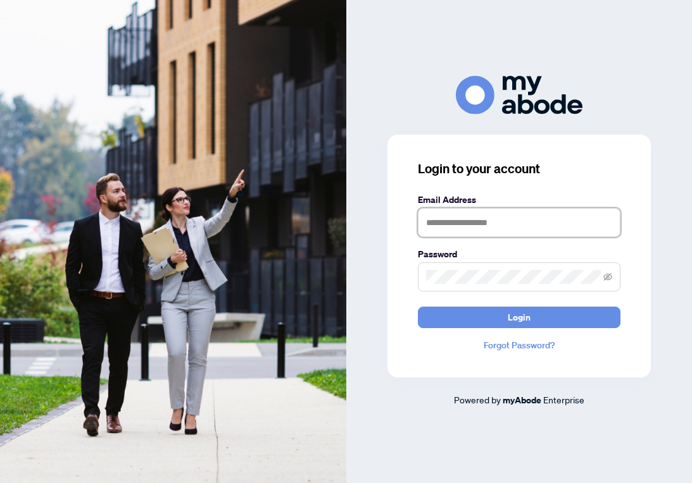
click at [479, 212] on input "text" at bounding box center [519, 222] width 202 height 29
type input "**********"
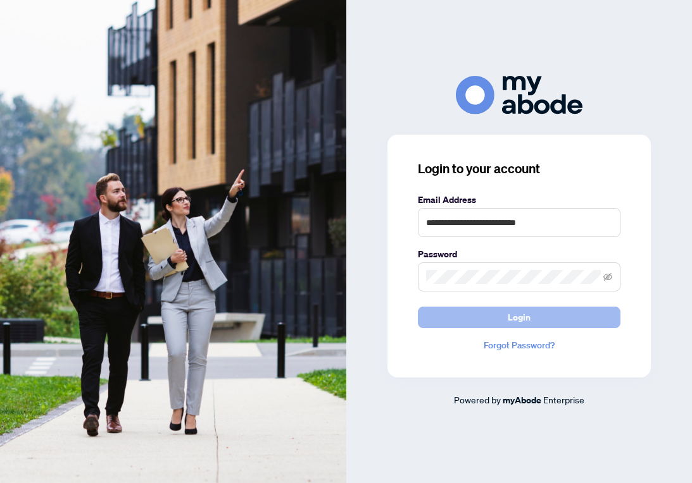
click at [511, 325] on span "Login" at bounding box center [518, 318] width 23 height 20
